Goal: Transaction & Acquisition: Subscribe to service/newsletter

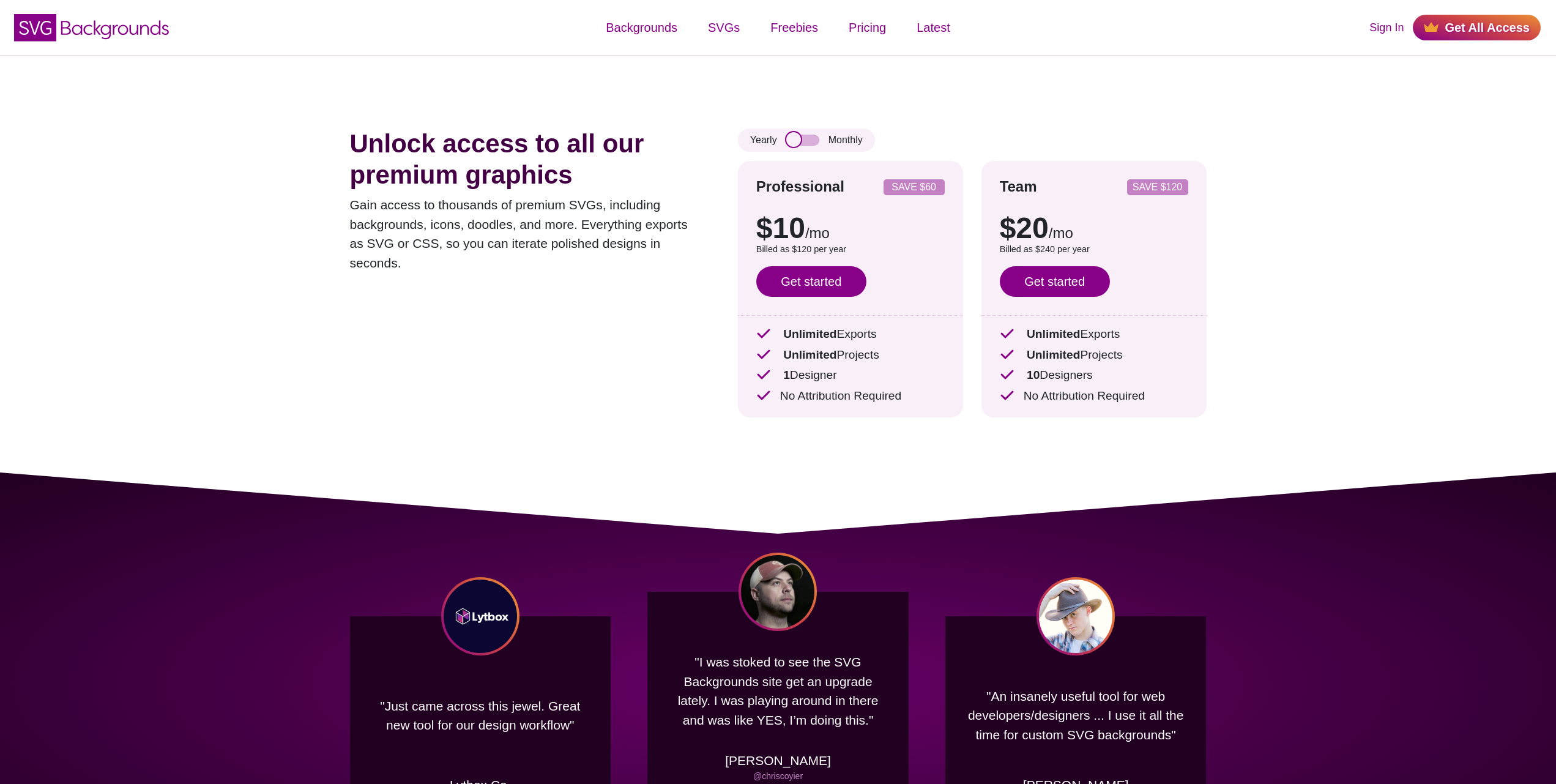
click at [810, 139] on input "checkbox" at bounding box center [802, 140] width 33 height 11
click at [796, 140] on input "checkbox" at bounding box center [802, 140] width 33 height 11
click at [813, 138] on input "checkbox" at bounding box center [802, 140] width 33 height 11
click at [792, 140] on input "checkbox" at bounding box center [802, 140] width 33 height 11
checkbox input "false"
